Goal: Task Accomplishment & Management: Manage account settings

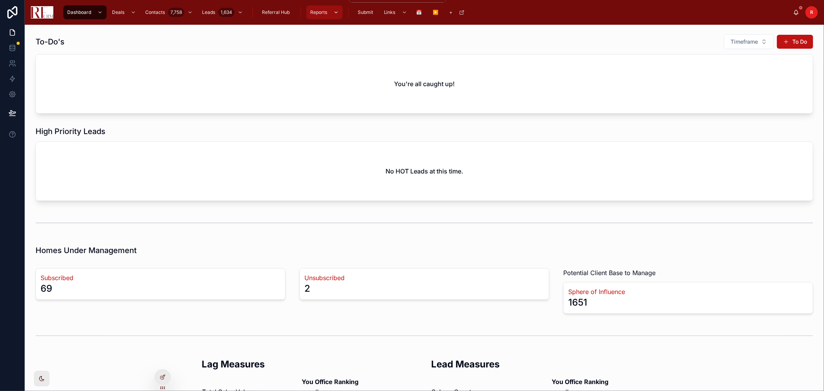
click at [324, 12] on span "Reports" at bounding box center [318, 12] width 17 height 6
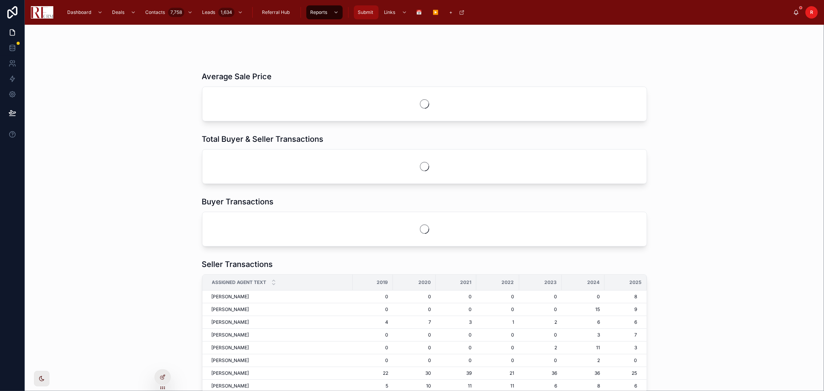
click at [368, 12] on span "Submit" at bounding box center [365, 12] width 15 height 6
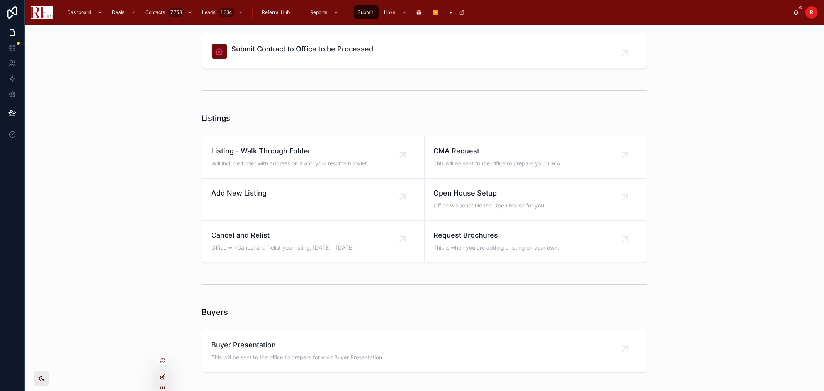
click at [158, 378] on div at bounding box center [162, 377] width 15 height 15
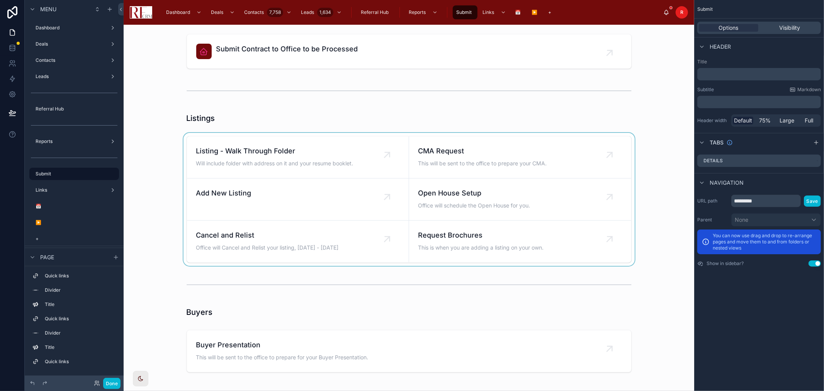
click at [592, 144] on div at bounding box center [409, 199] width 558 height 133
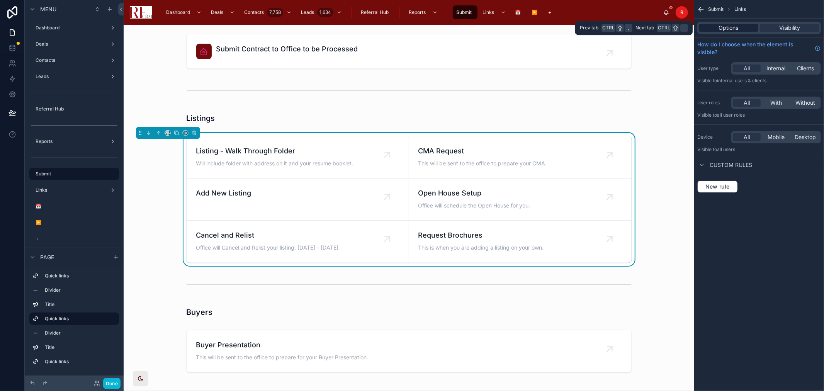
click at [725, 27] on span "Options" at bounding box center [729, 28] width 20 height 8
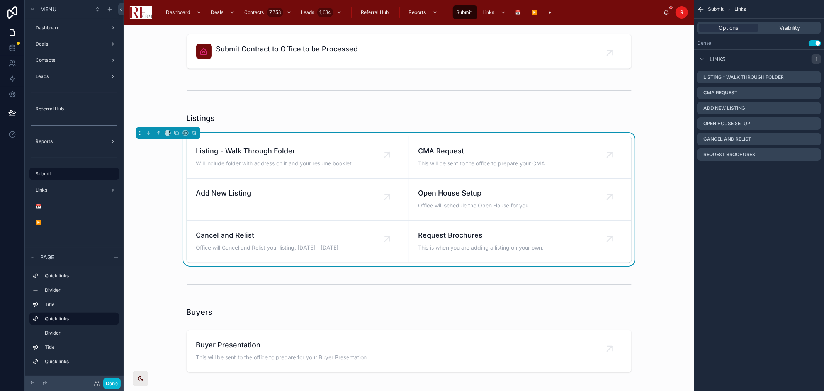
click at [816, 63] on div "scrollable content" at bounding box center [815, 58] width 9 height 9
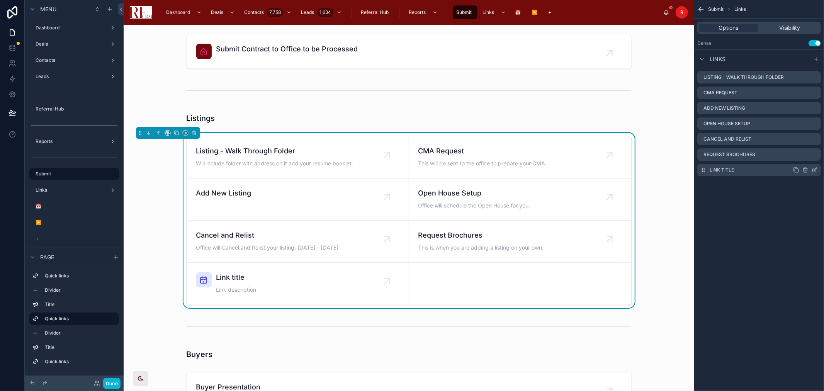
click at [815, 171] on icon "scrollable content" at bounding box center [814, 170] width 6 height 6
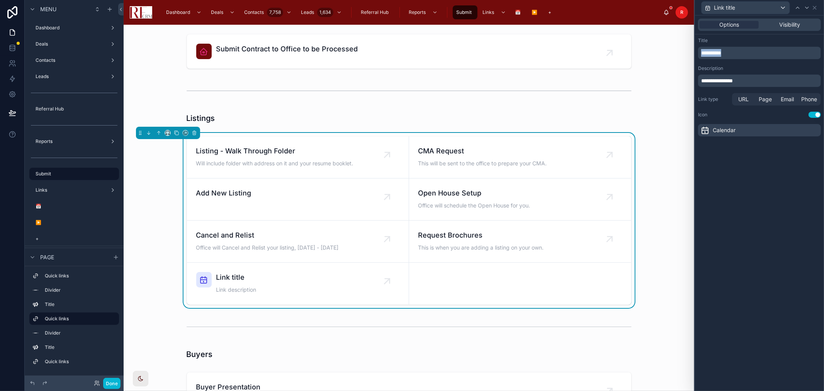
drag, startPoint x: 731, startPoint y: 53, endPoint x: 682, endPoint y: 58, distance: 49.3
click at [682, 58] on div "**********" at bounding box center [412, 195] width 824 height 391
click at [746, 96] on span "URL" at bounding box center [743, 99] width 10 height 8
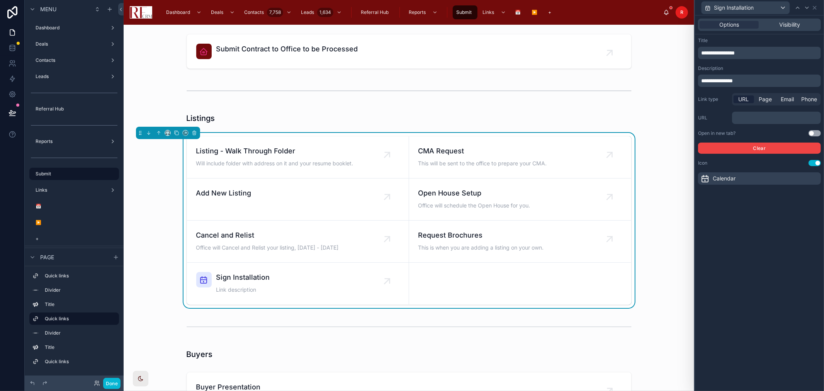
click at [754, 119] on p "﻿" at bounding box center [777, 118] width 84 height 8
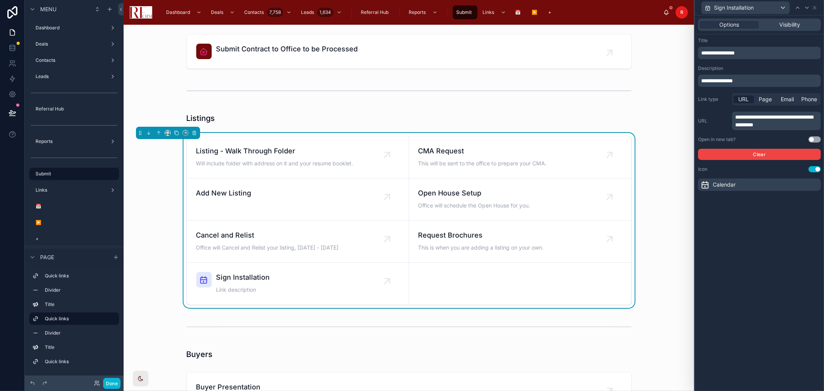
click at [815, 138] on button "Use setting" at bounding box center [814, 139] width 12 height 6
click at [812, 169] on button "Use setting" at bounding box center [814, 169] width 12 height 6
click at [112, 380] on button "Done" at bounding box center [111, 383] width 17 height 11
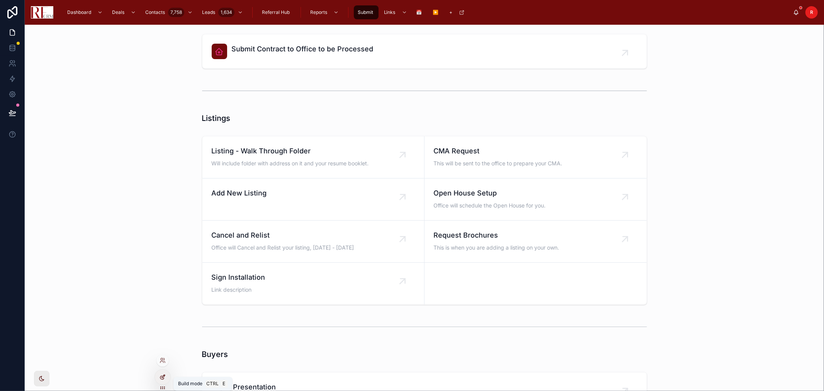
click at [161, 379] on icon at bounding box center [163, 377] width 6 height 6
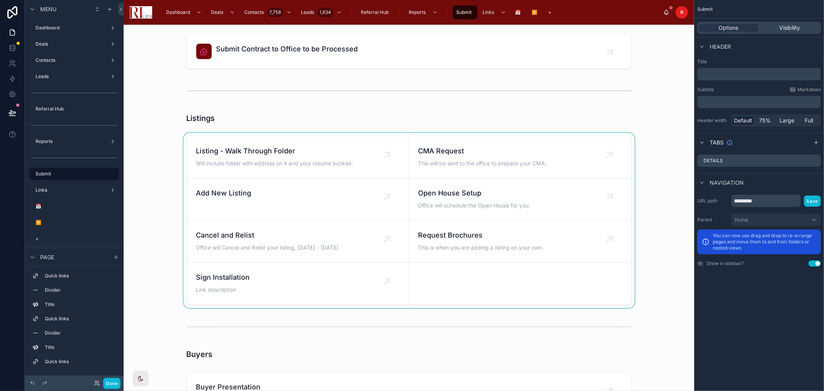
click at [324, 294] on div at bounding box center [409, 220] width 558 height 175
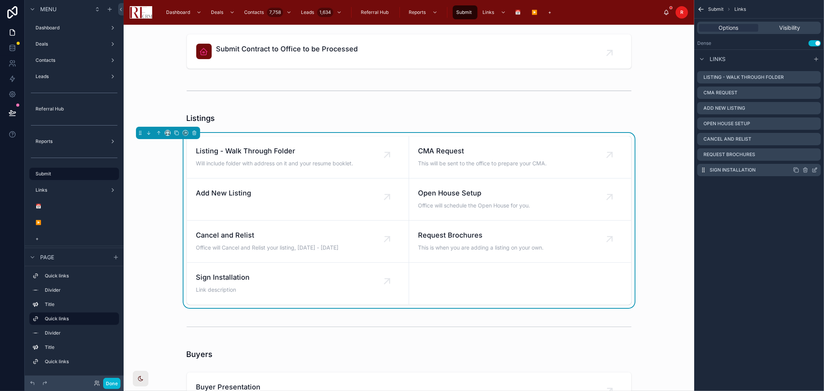
click at [815, 168] on icon "scrollable content" at bounding box center [814, 170] width 6 height 6
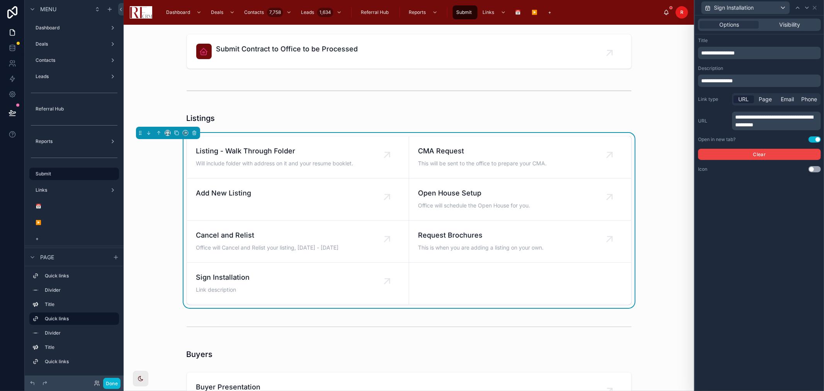
click at [754, 81] on p "**********" at bounding box center [760, 81] width 118 height 8
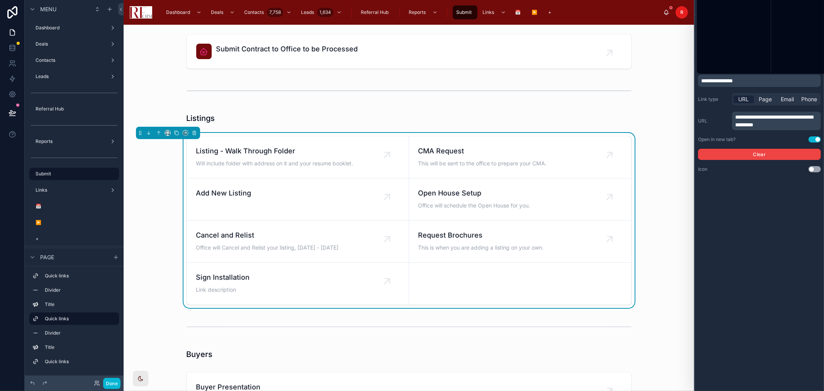
click at [754, 81] on p "**********" at bounding box center [760, 81] width 118 height 8
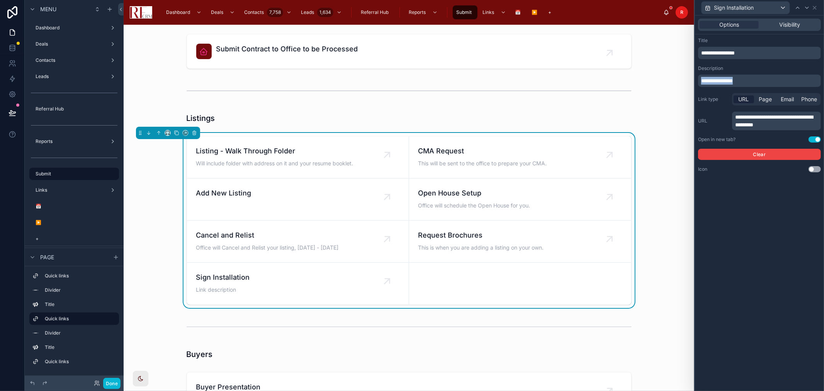
click at [754, 81] on p "**********" at bounding box center [760, 81] width 118 height 8
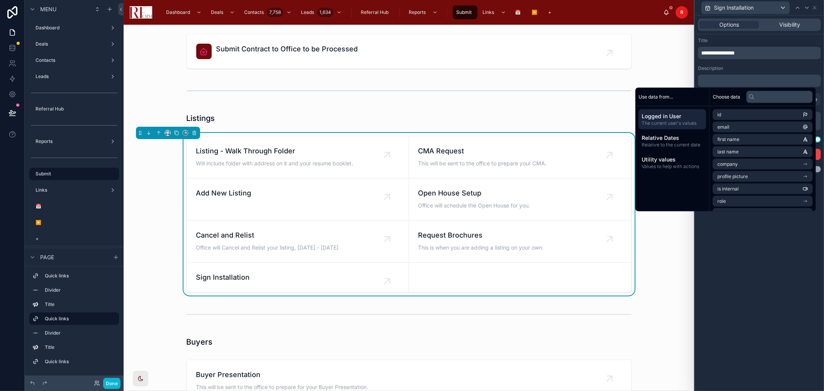
click at [651, 302] on div at bounding box center [409, 314] width 558 height 25
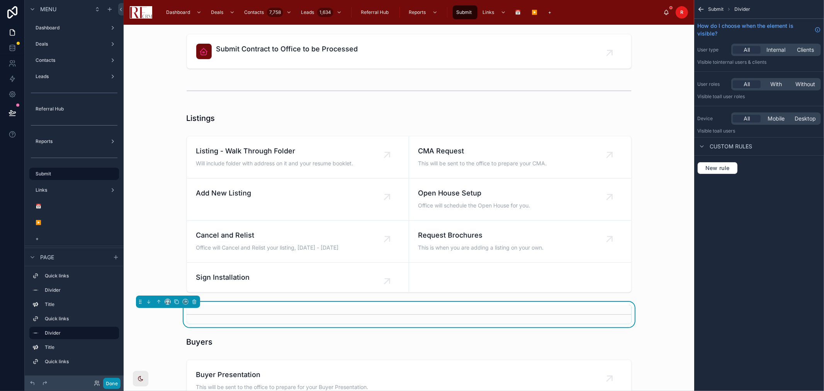
click at [109, 379] on button "Done" at bounding box center [111, 383] width 17 height 11
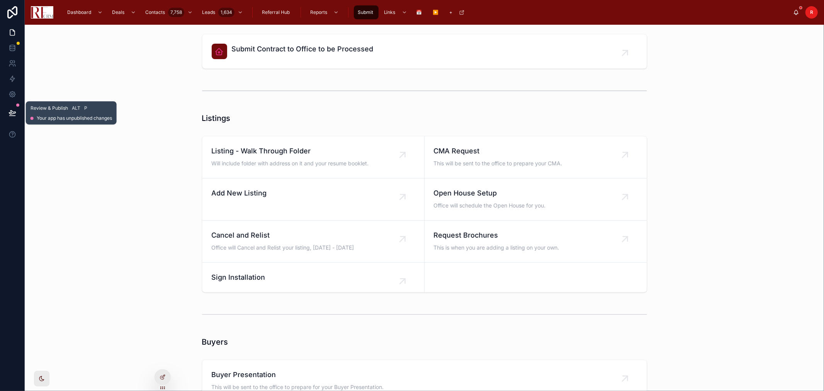
click at [10, 113] on icon at bounding box center [12, 112] width 7 height 4
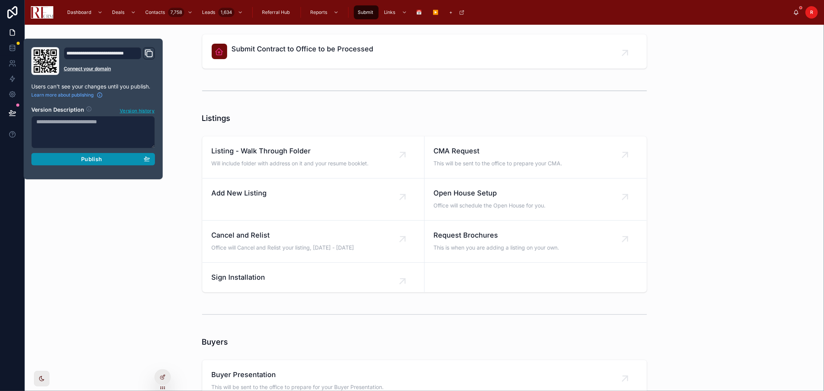
click at [105, 157] on div "Publish" at bounding box center [93, 159] width 114 height 7
